Goal: Task Accomplishment & Management: Complete application form

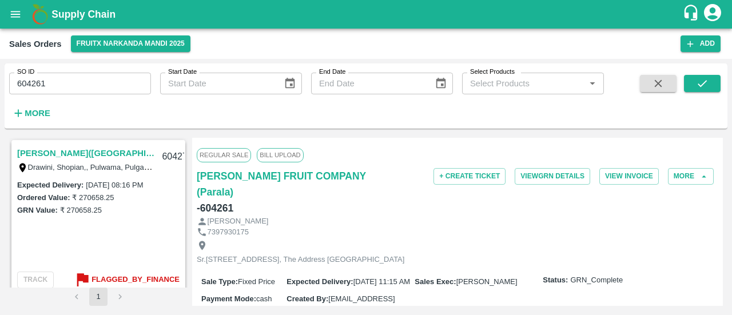
scroll to position [192, 0]
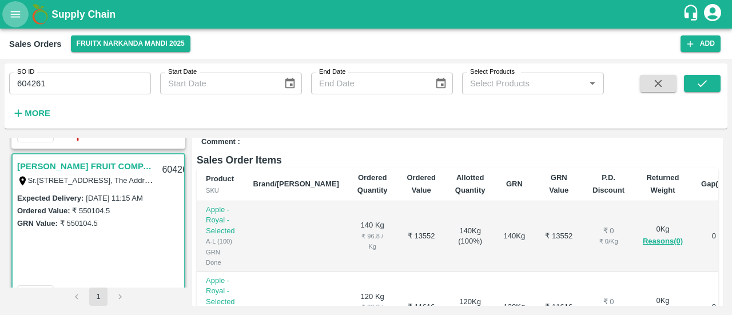
click at [11, 14] on icon "open drawer" at bounding box center [16, 14] width 10 height 6
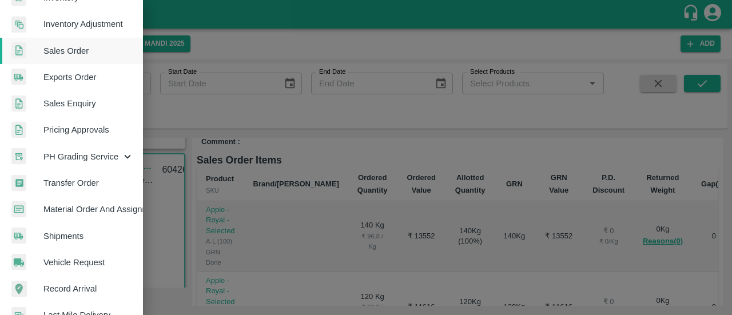
scroll to position [236, 0]
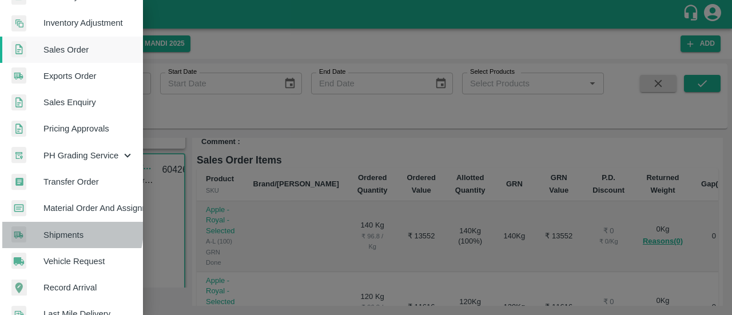
click at [61, 229] on span "Shipments" at bounding box center [88, 235] width 90 height 13
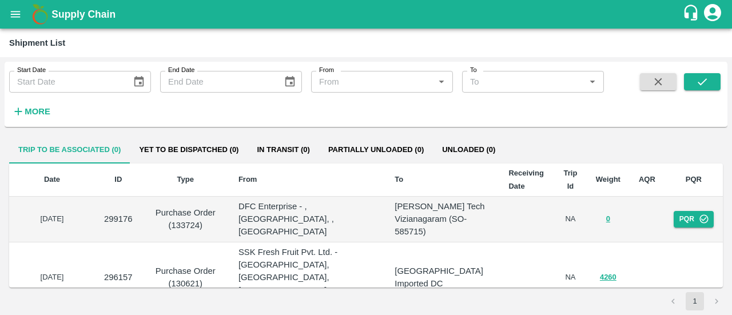
click at [22, 112] on icon "button" at bounding box center [18, 111] width 13 height 13
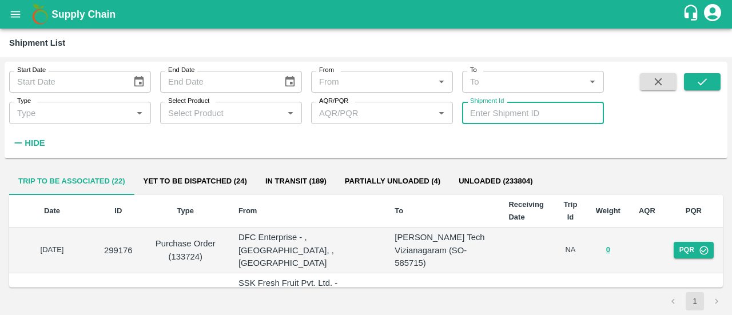
click at [479, 108] on input "Shipment Id" at bounding box center [533, 113] width 142 height 22
type input "343388"
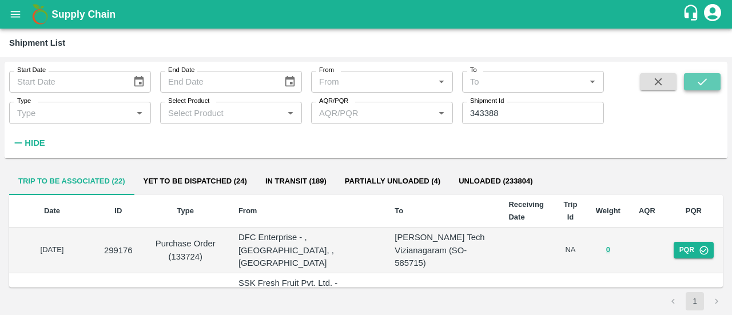
click at [715, 85] on button "submit" at bounding box center [702, 81] width 37 height 17
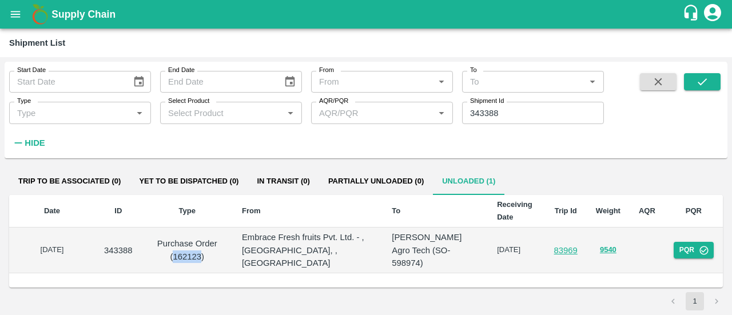
drag, startPoint x: 205, startPoint y: 248, endPoint x: 177, endPoint y: 247, distance: 27.5
click at [177, 247] on p "Purchase Order (162123)" at bounding box center [187, 250] width 73 height 26
copy p "162123"
click at [13, 11] on icon "open drawer" at bounding box center [16, 14] width 10 height 6
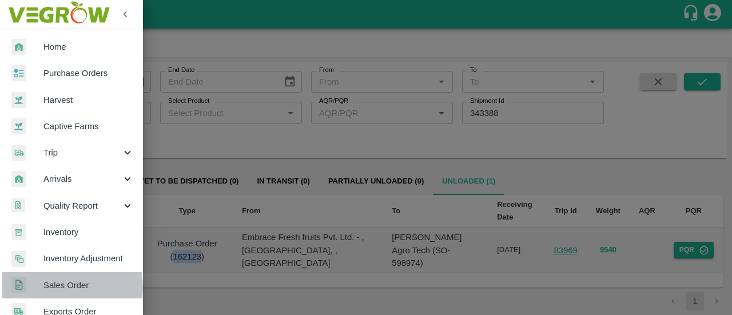
click at [49, 288] on span "Sales Order" at bounding box center [88, 285] width 90 height 13
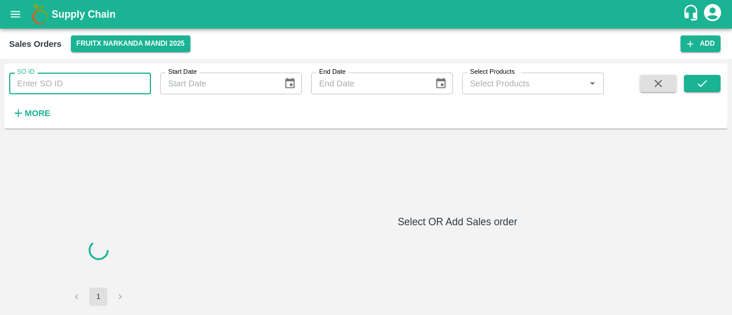
click at [65, 85] on input "SO ID" at bounding box center [80, 84] width 142 height 22
paste input "604132"
type input "604132"
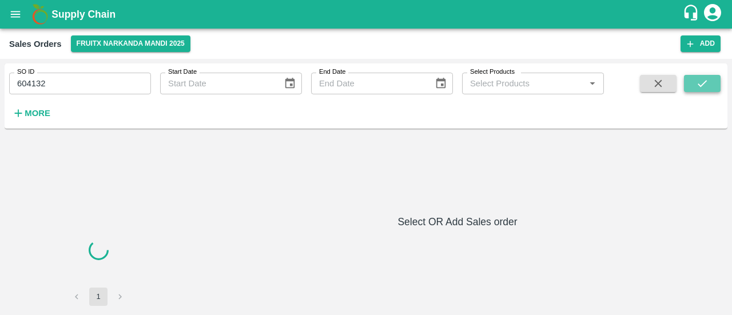
click at [691, 81] on button "submit" at bounding box center [702, 83] width 37 height 17
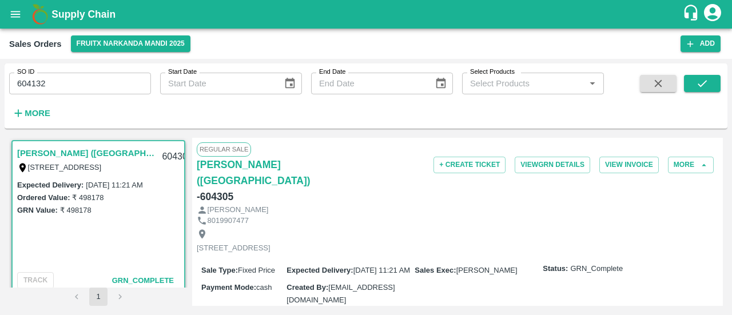
scroll to position [2, 0]
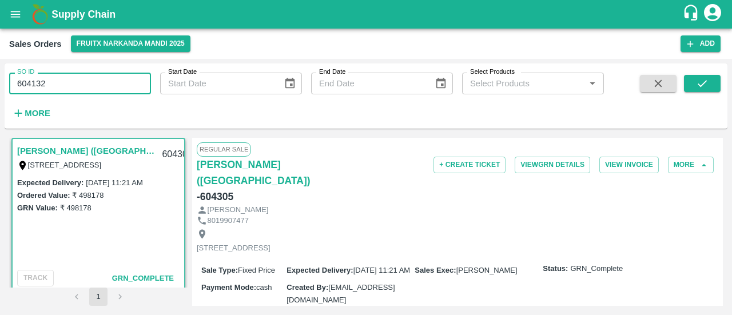
drag, startPoint x: 58, startPoint y: 83, endPoint x: 0, endPoint y: 81, distance: 58.4
click at [0, 81] on div "SO ID 604132 SO ID Start Date Start Date End Date End Date Select Products Sele…" at bounding box center [366, 187] width 732 height 256
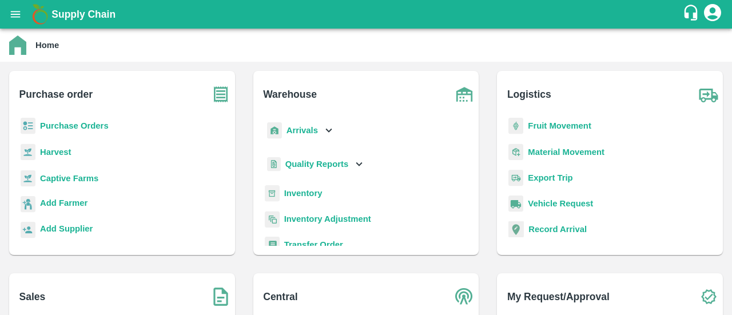
click at [81, 129] on b "Purchase Orders" at bounding box center [74, 125] width 69 height 9
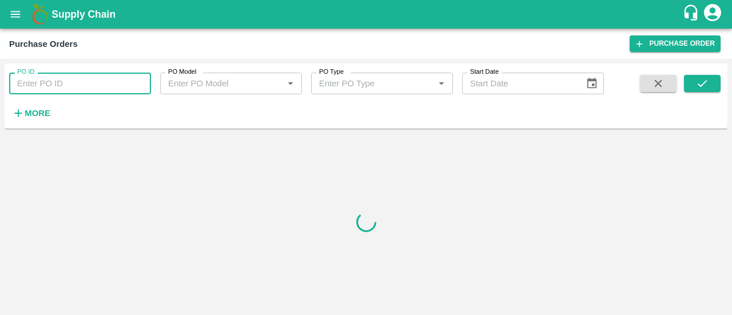
click at [56, 84] on input "PO ID" at bounding box center [80, 84] width 142 height 22
paste input "162123"
type input "162123"
click at [698, 90] on button "submit" at bounding box center [702, 83] width 37 height 17
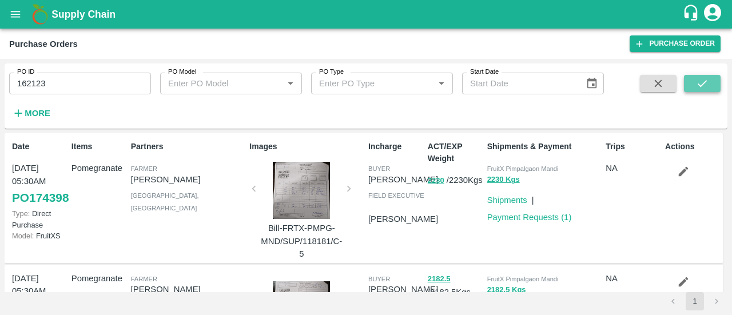
click at [708, 86] on icon "submit" at bounding box center [702, 83] width 13 height 13
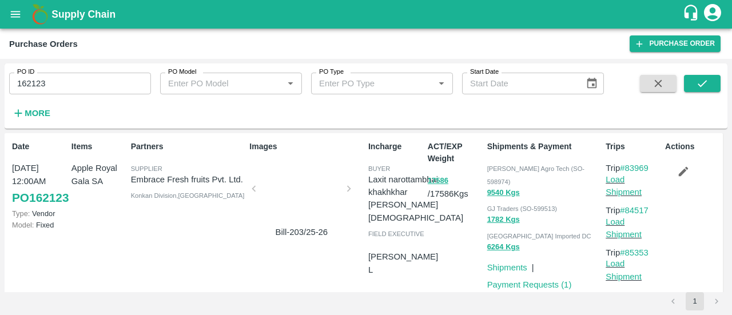
scroll to position [10, 0]
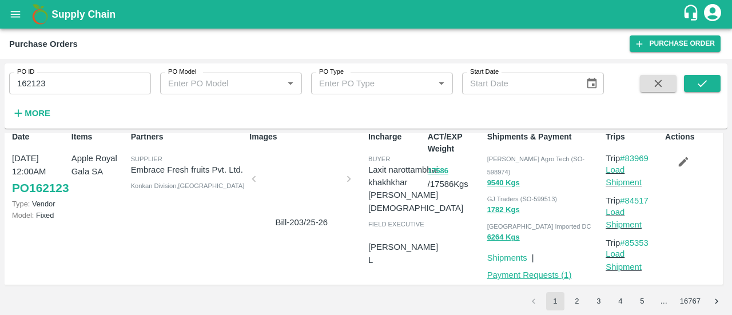
click at [522, 271] on link "Payment Requests ( 1 )" at bounding box center [530, 275] width 85 height 9
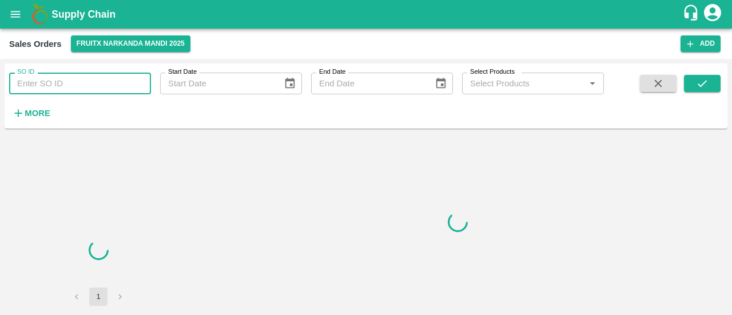
click at [41, 80] on input "SO ID" at bounding box center [80, 84] width 142 height 22
paste input "604132"
type input "604132"
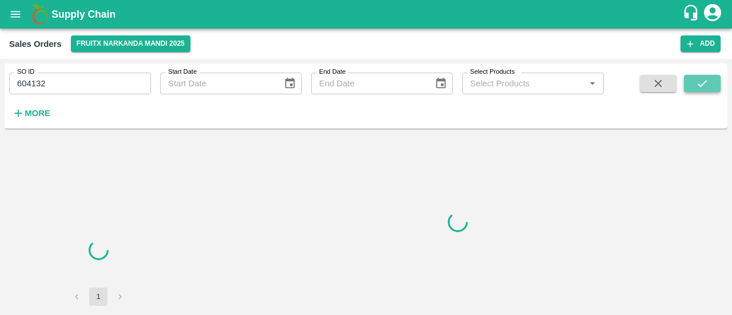
click at [701, 77] on button "submit" at bounding box center [702, 83] width 37 height 17
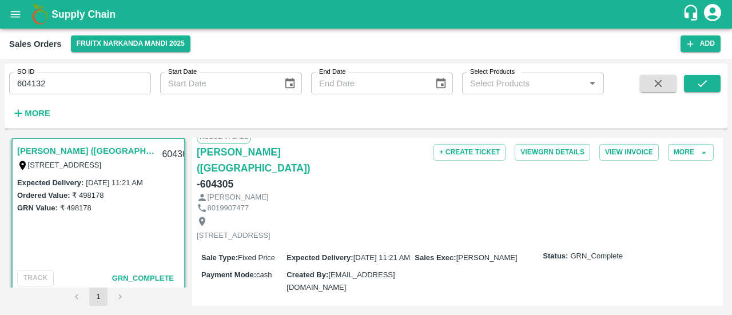
scroll to position [13, 0]
click at [699, 83] on icon "submit" at bounding box center [702, 83] width 13 height 13
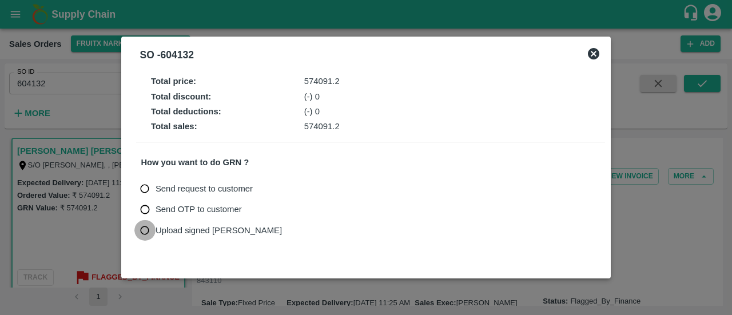
click at [149, 227] on input "Upload signed bill" at bounding box center [144, 230] width 21 height 21
radio input "true"
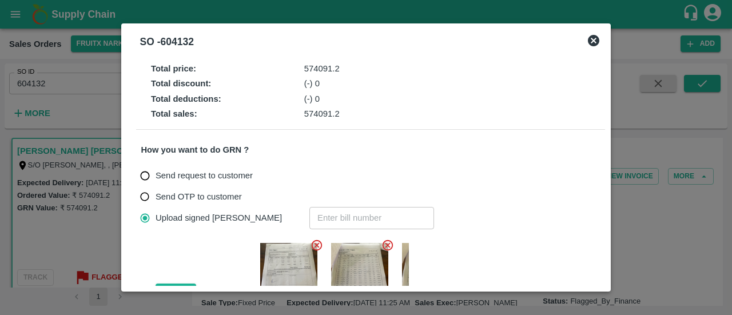
click at [317, 245] on icon at bounding box center [317, 245] width 13 height 13
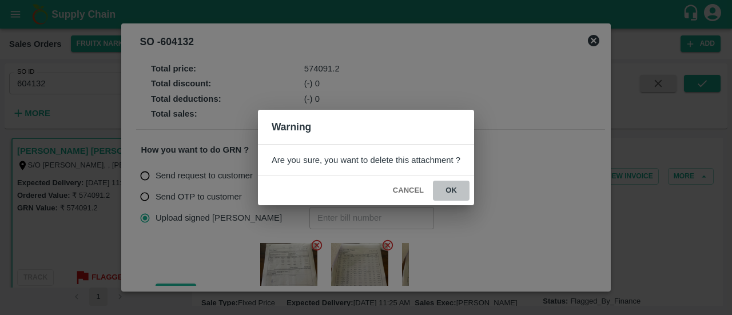
click at [453, 194] on button "ok" at bounding box center [451, 191] width 37 height 20
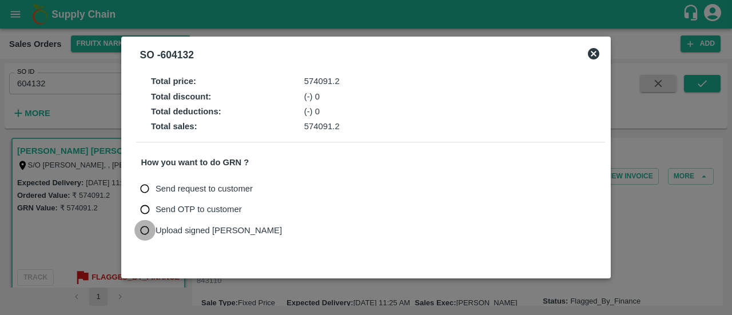
click at [148, 229] on input "Upload signed bill" at bounding box center [144, 230] width 21 height 21
radio input "true"
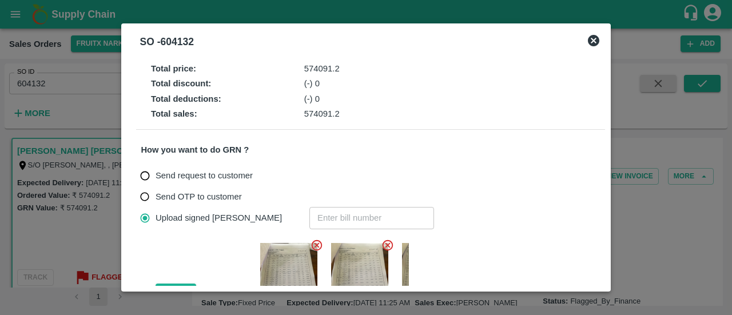
click at [320, 245] on icon at bounding box center [317, 245] width 13 height 13
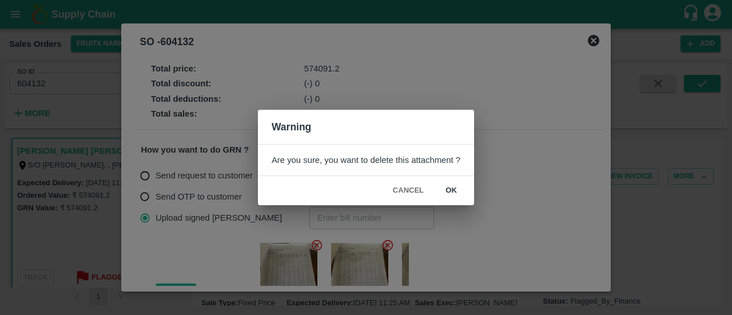
click at [447, 187] on button "ok" at bounding box center [451, 191] width 37 height 20
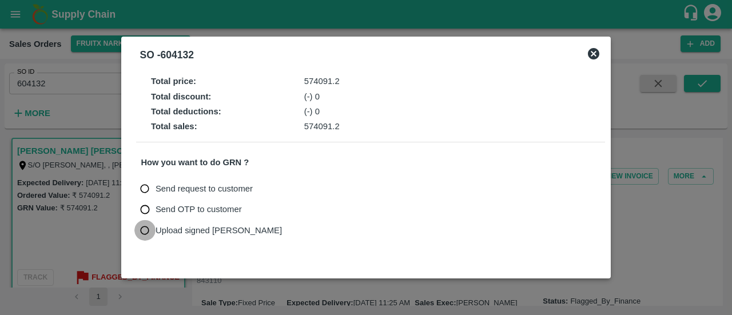
click at [146, 232] on input "Upload signed bill" at bounding box center [144, 230] width 21 height 21
radio input "true"
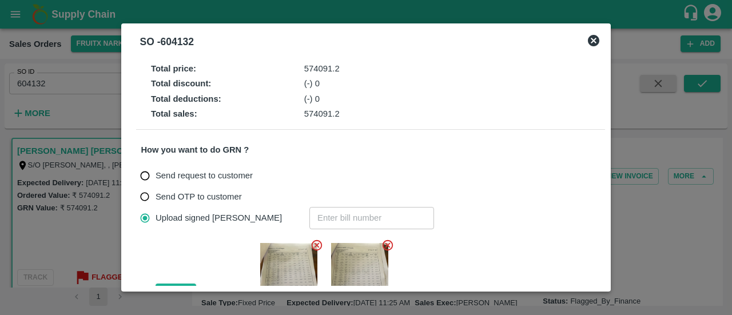
click at [312, 241] on icon at bounding box center [317, 245] width 11 height 11
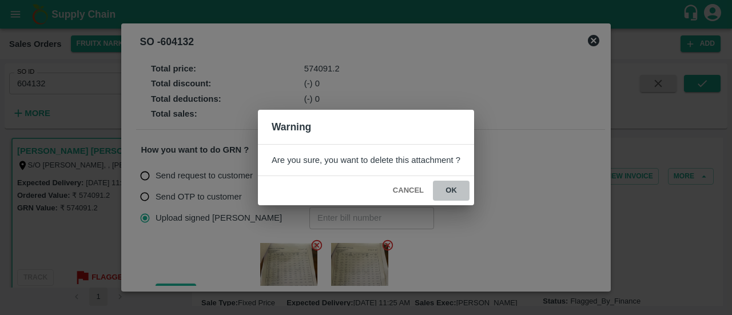
click at [453, 191] on button "ok" at bounding box center [451, 191] width 37 height 20
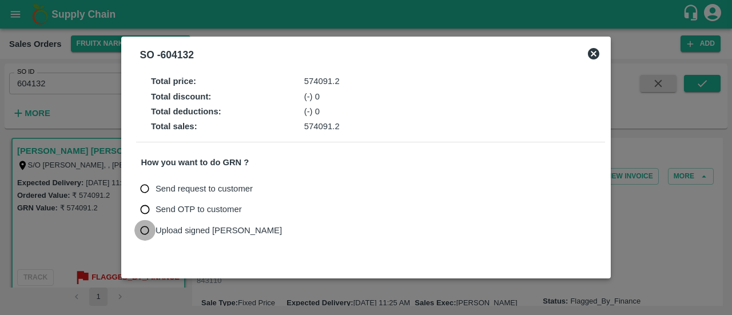
click at [142, 227] on input "Upload signed bill" at bounding box center [144, 230] width 21 height 21
radio input "true"
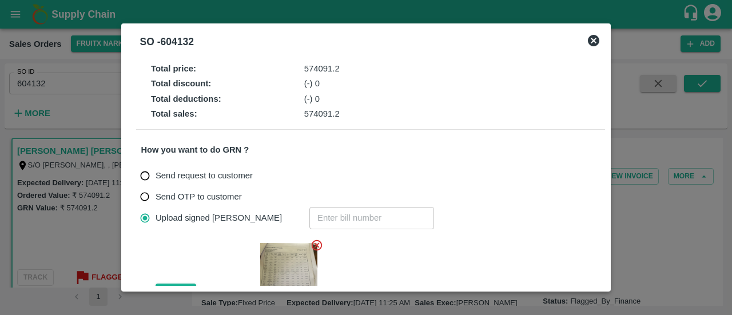
click at [316, 246] on icon at bounding box center [317, 245] width 11 height 11
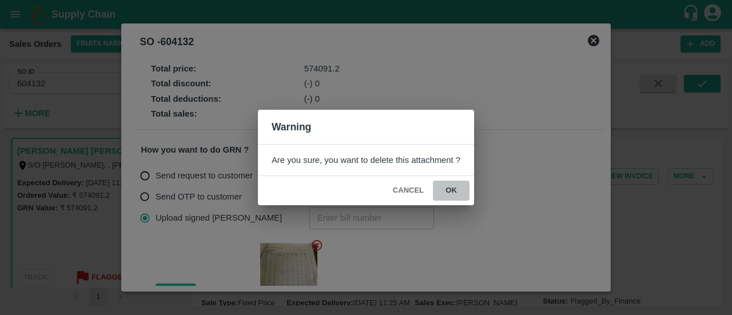
click at [447, 188] on button "ok" at bounding box center [451, 191] width 37 height 20
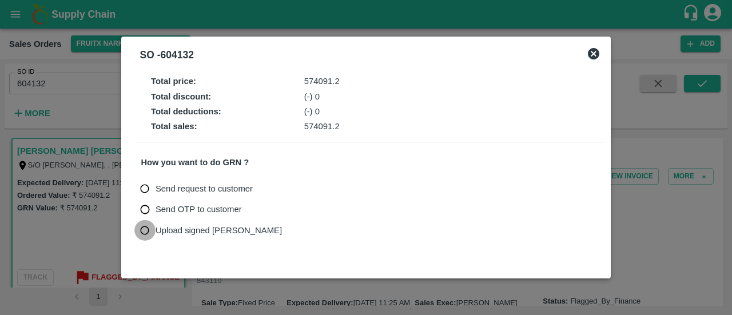
click at [146, 226] on input "Upload signed bill" at bounding box center [144, 230] width 21 height 21
radio input "true"
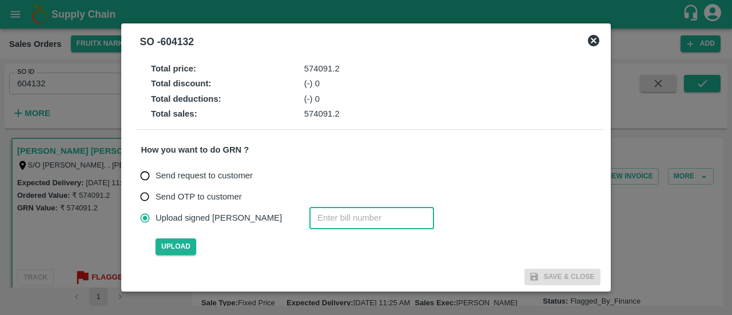
click at [310, 221] on input "number" at bounding box center [372, 218] width 125 height 22
type input "604132"
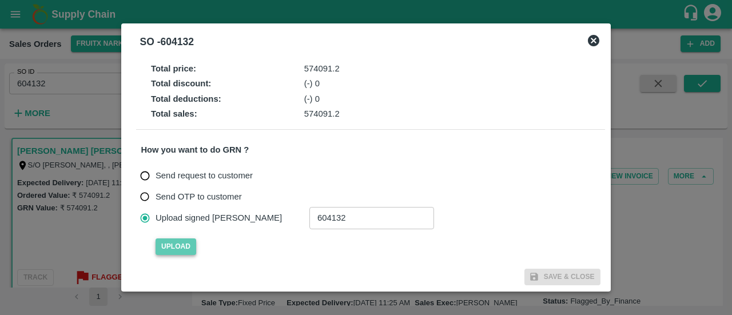
click at [171, 243] on span "Upload" at bounding box center [176, 247] width 41 height 17
click at [0, 0] on input "Upload" at bounding box center [0, 0] width 0 height 0
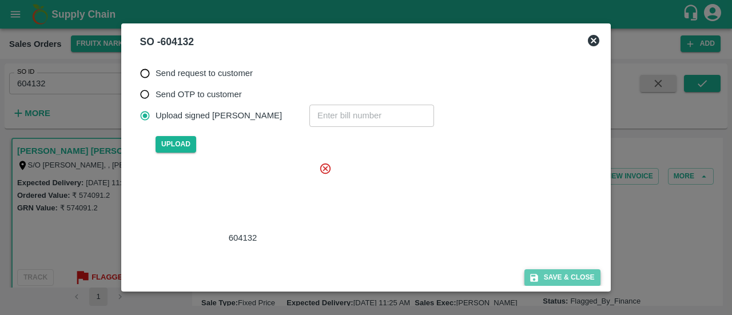
click at [569, 280] on button "Save & Close" at bounding box center [563, 278] width 76 height 17
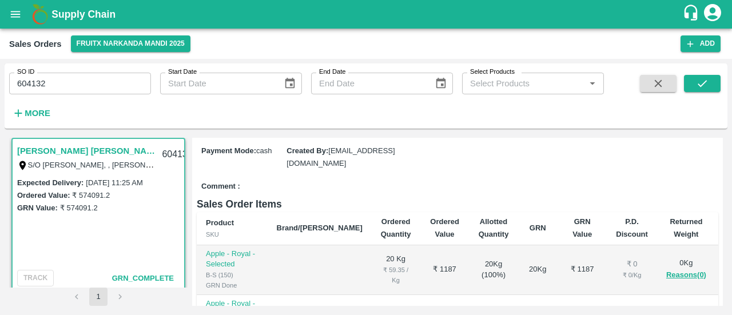
scroll to position [0, 0]
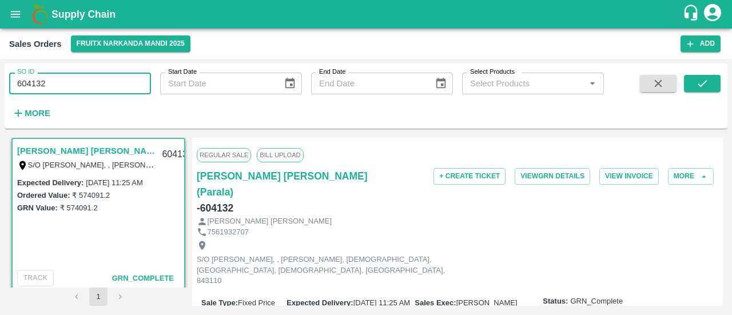
click at [78, 89] on input "604132" at bounding box center [80, 84] width 142 height 22
type input "6"
click at [86, 79] on input "SO ID" at bounding box center [80, 84] width 142 height 22
paste input "text"
type input "604274"
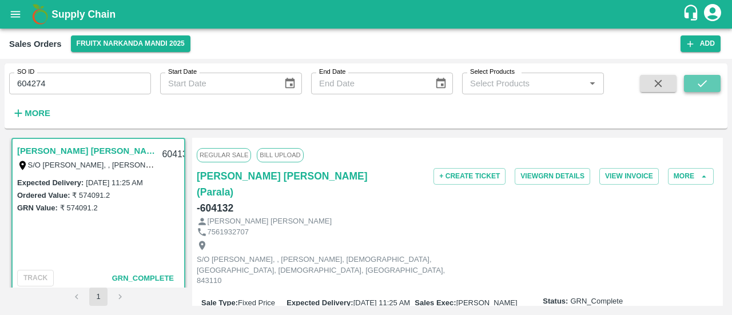
click at [701, 77] on icon "submit" at bounding box center [702, 83] width 13 height 13
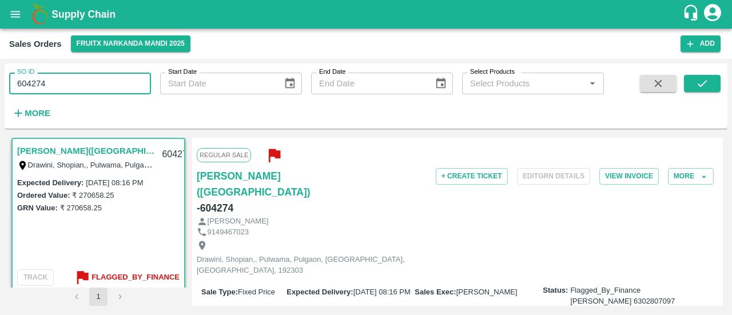
drag, startPoint x: 64, startPoint y: 80, endPoint x: 0, endPoint y: 90, distance: 64.9
click at [0, 90] on div "SO ID 604274 SO ID Start Date Start Date End Date End Date Select Products Sele…" at bounding box center [366, 187] width 732 height 256
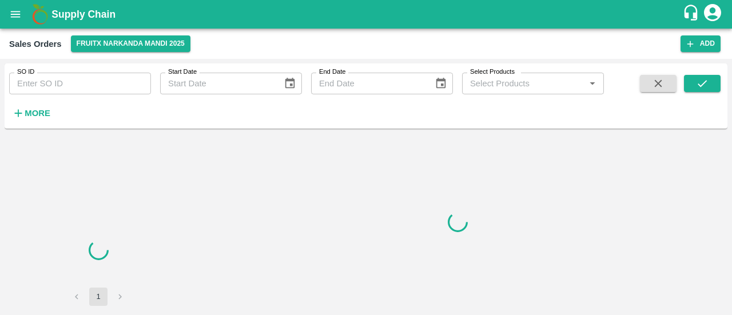
click at [81, 80] on input "SO ID" at bounding box center [80, 84] width 142 height 22
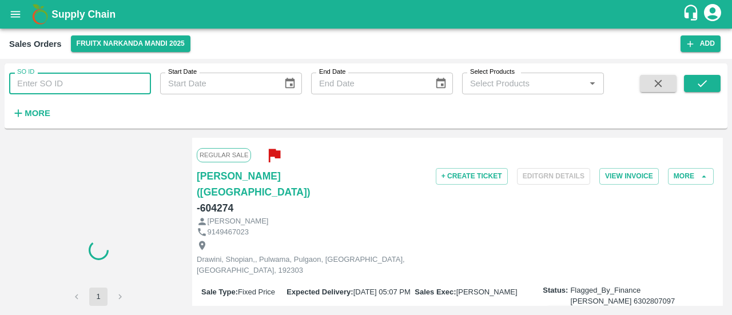
paste input "604274"
type input "604274"
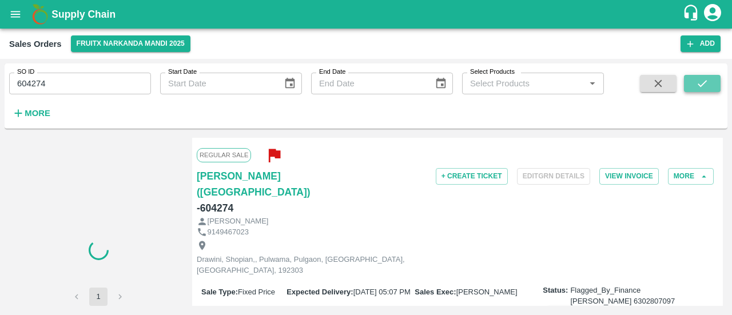
click at [703, 80] on icon "submit" at bounding box center [702, 83] width 13 height 13
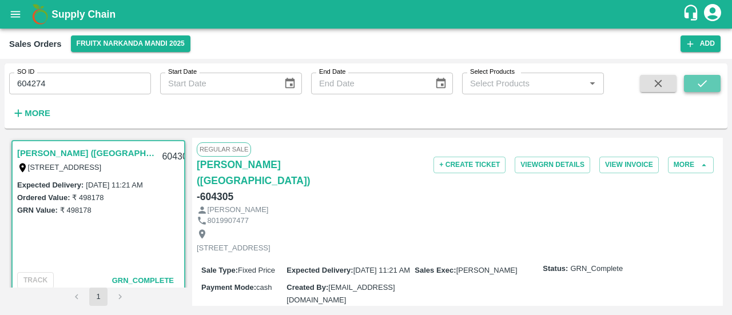
click at [697, 84] on icon "submit" at bounding box center [702, 83] width 13 height 13
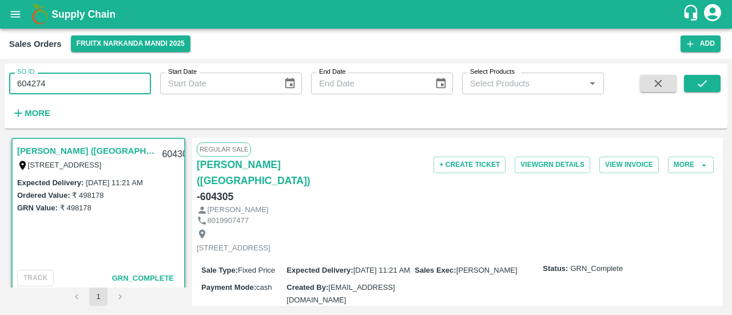
drag, startPoint x: 79, startPoint y: 76, endPoint x: 6, endPoint y: 89, distance: 74.4
click at [6, 89] on div "SO ID 604274 SO ID" at bounding box center [75, 79] width 151 height 31
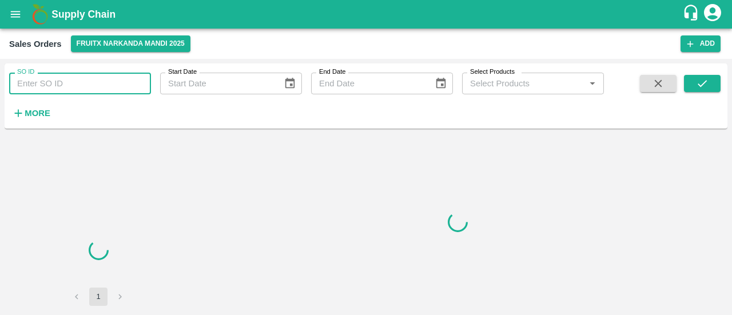
click at [62, 84] on input "SO ID" at bounding box center [80, 84] width 142 height 22
paste input "604274"
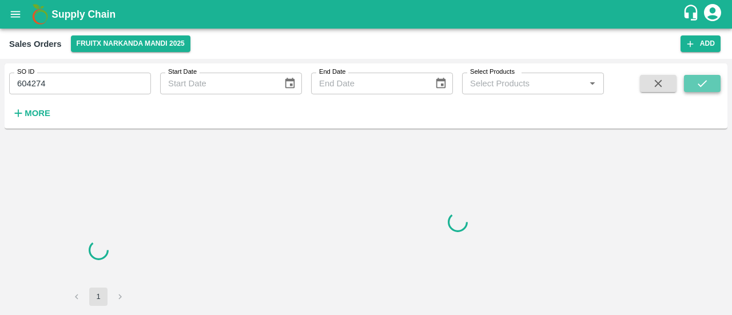
click at [696, 86] on button "submit" at bounding box center [702, 83] width 37 height 17
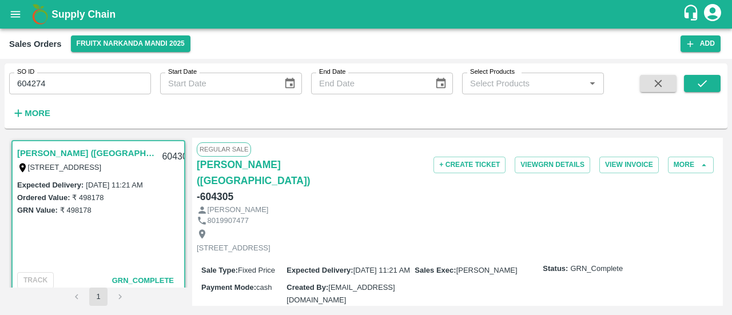
scroll to position [2, 0]
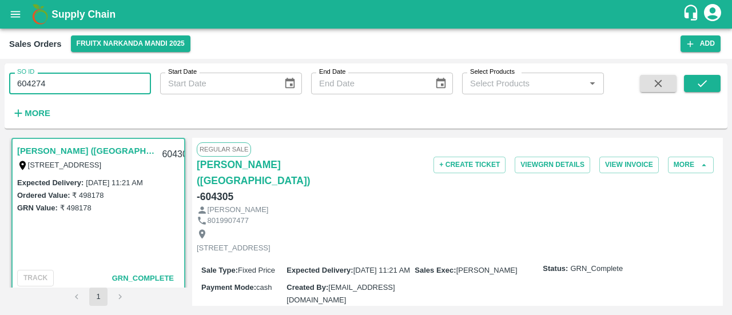
click at [119, 83] on input "604274" at bounding box center [80, 84] width 142 height 22
type input "604274"
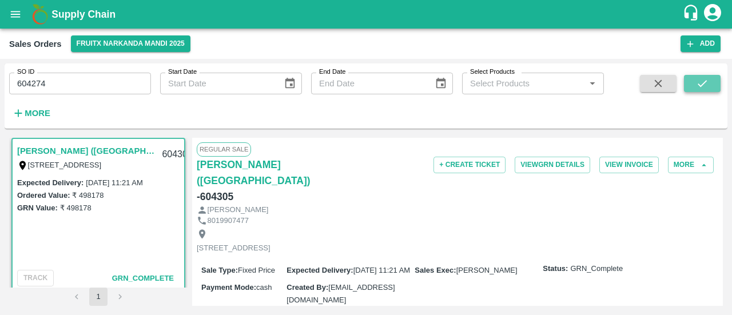
click at [710, 77] on button "submit" at bounding box center [702, 83] width 37 height 17
